Goal: Complete application form

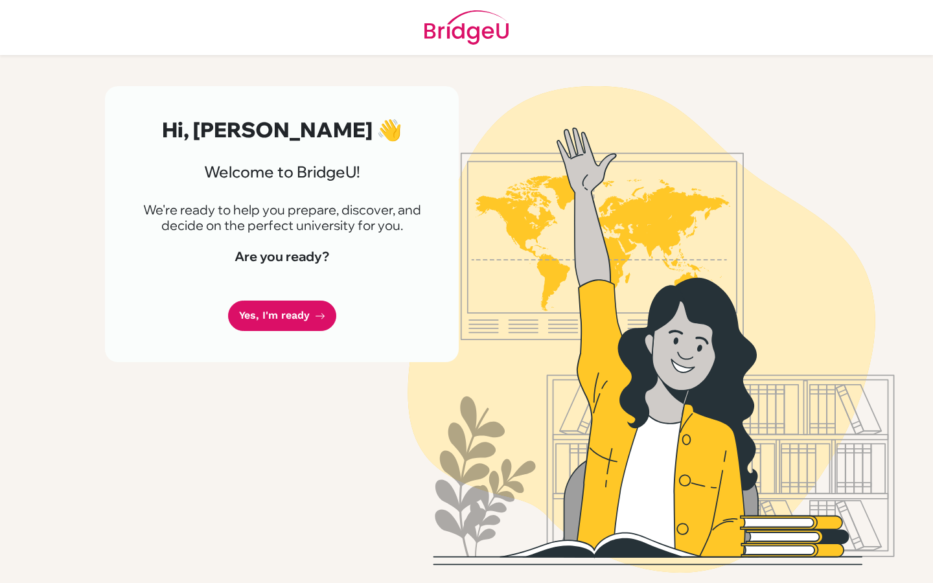
click at [298, 308] on link "Yes, I'm ready" at bounding box center [282, 316] width 108 height 30
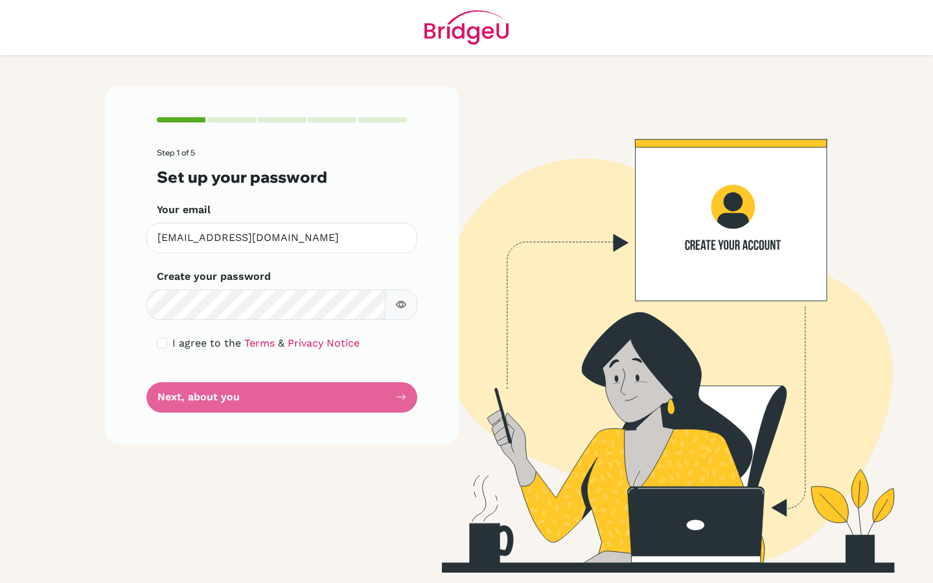
click at [168, 346] on div "I agree to the Terms & Privacy Notice" at bounding box center [282, 344] width 250 height 16
click at [161, 345] on input "checkbox" at bounding box center [162, 343] width 10 height 10
checkbox input "true"
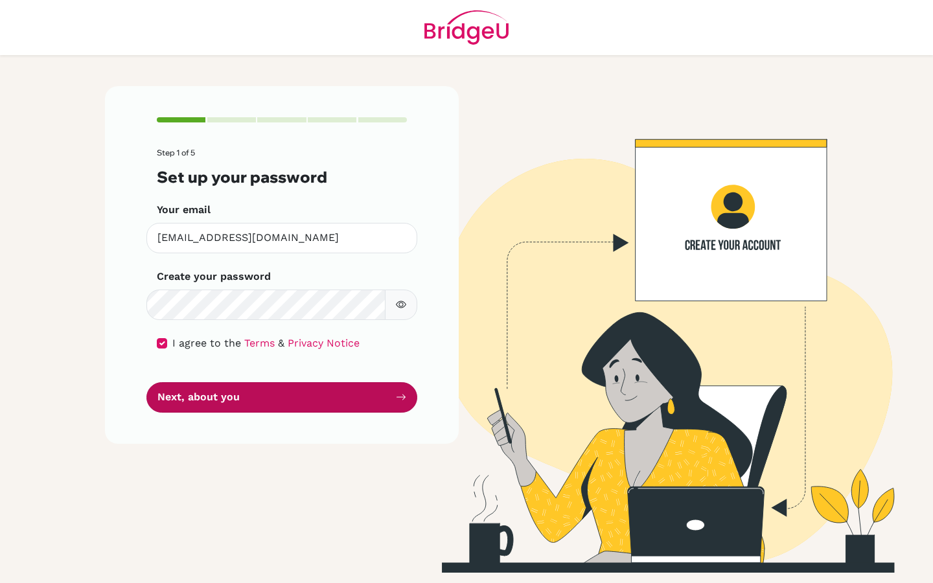
click at [229, 401] on button "Next, about you" at bounding box center [281, 397] width 271 height 30
click at [234, 402] on button "Next, about you" at bounding box center [281, 397] width 271 height 30
